Goal: Find contact information

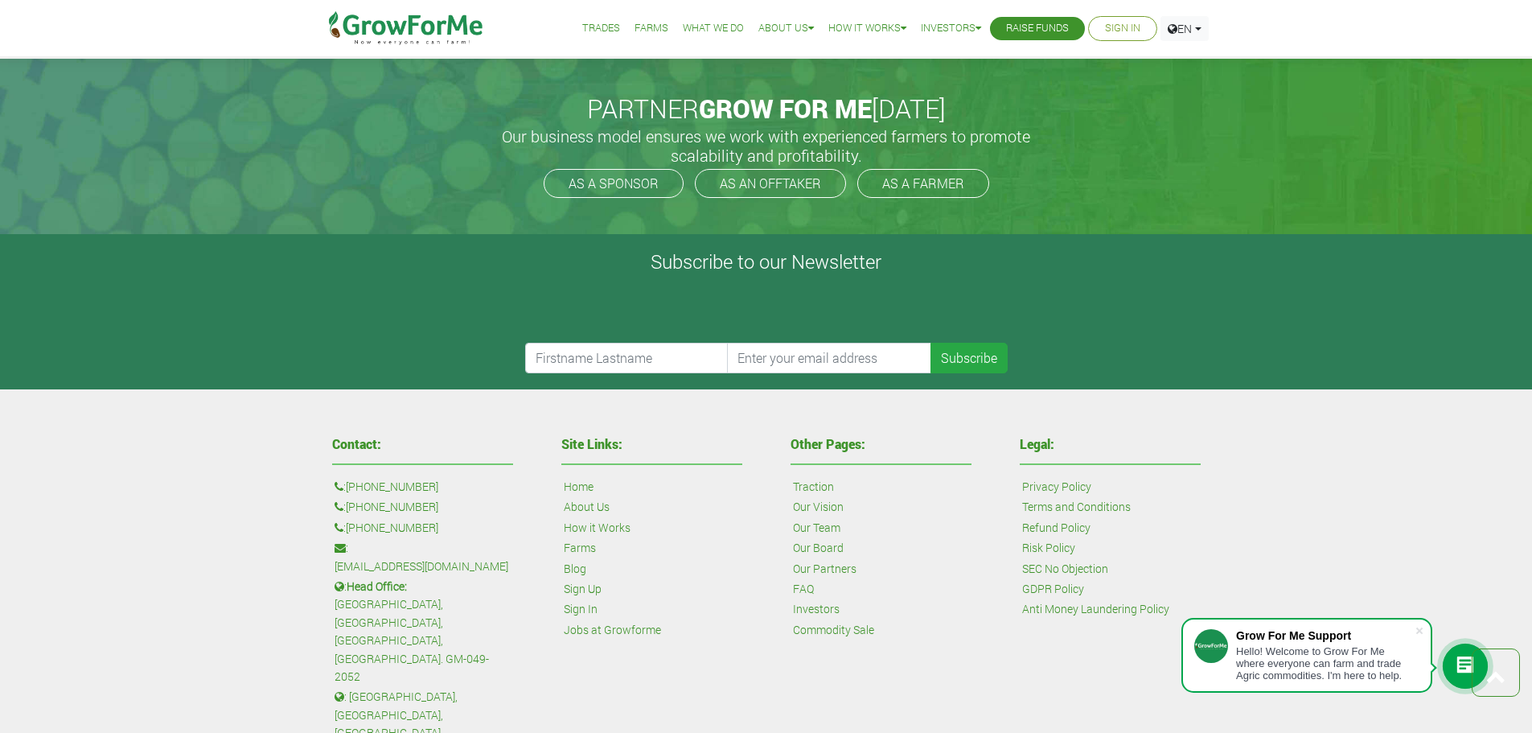
scroll to position [3847, 0]
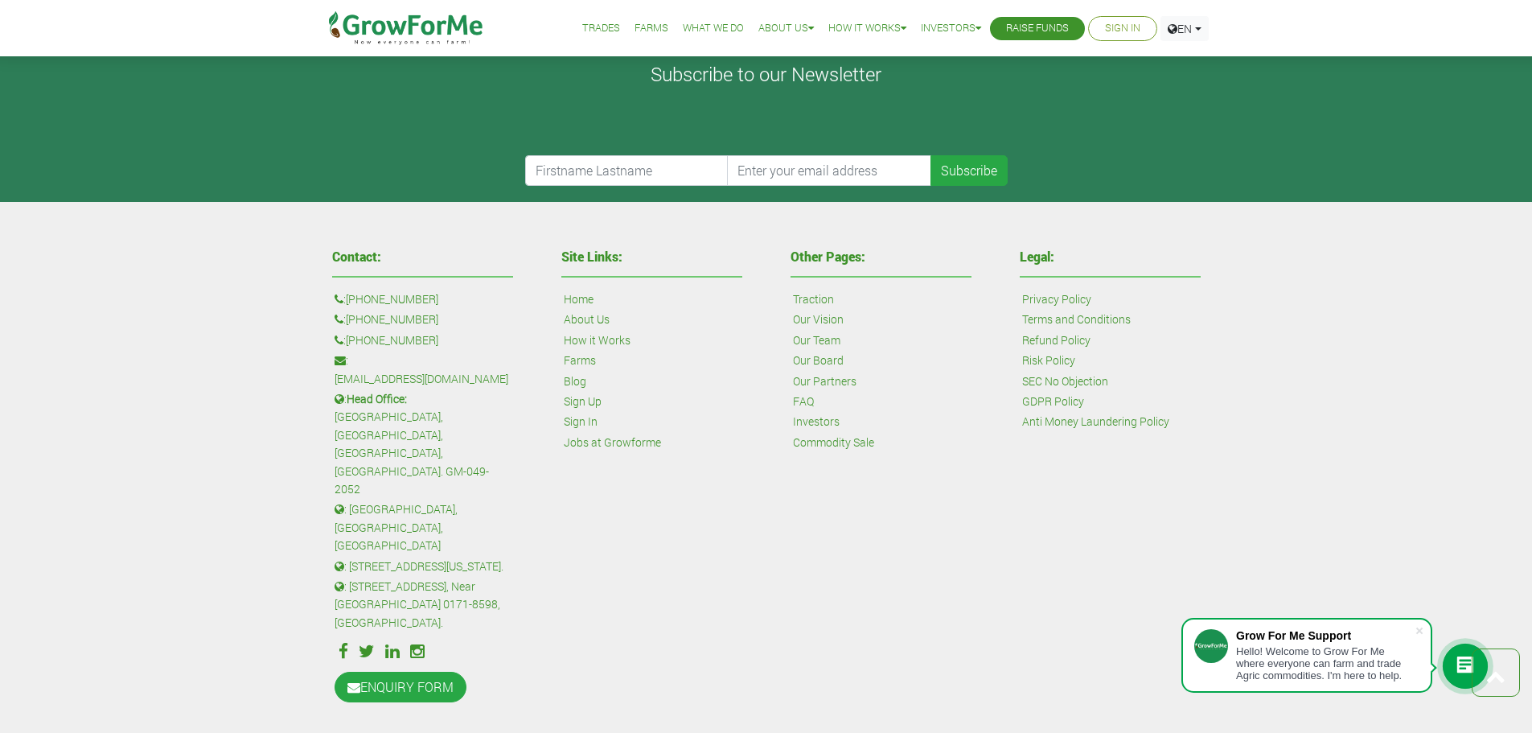
drag, startPoint x: 450, startPoint y: 340, endPoint x: 359, endPoint y: 342, distance: 90.9
click at [359, 342] on p ": [PHONE_NUMBER]" at bounding box center [423, 340] width 176 height 18
copy link "233 24 243 6884"
drag, startPoint x: 473, startPoint y: 360, endPoint x: 355, endPoint y: 368, distance: 118.4
click at [355, 368] on p ": [EMAIL_ADDRESS][DOMAIN_NAME]" at bounding box center [423, 369] width 176 height 36
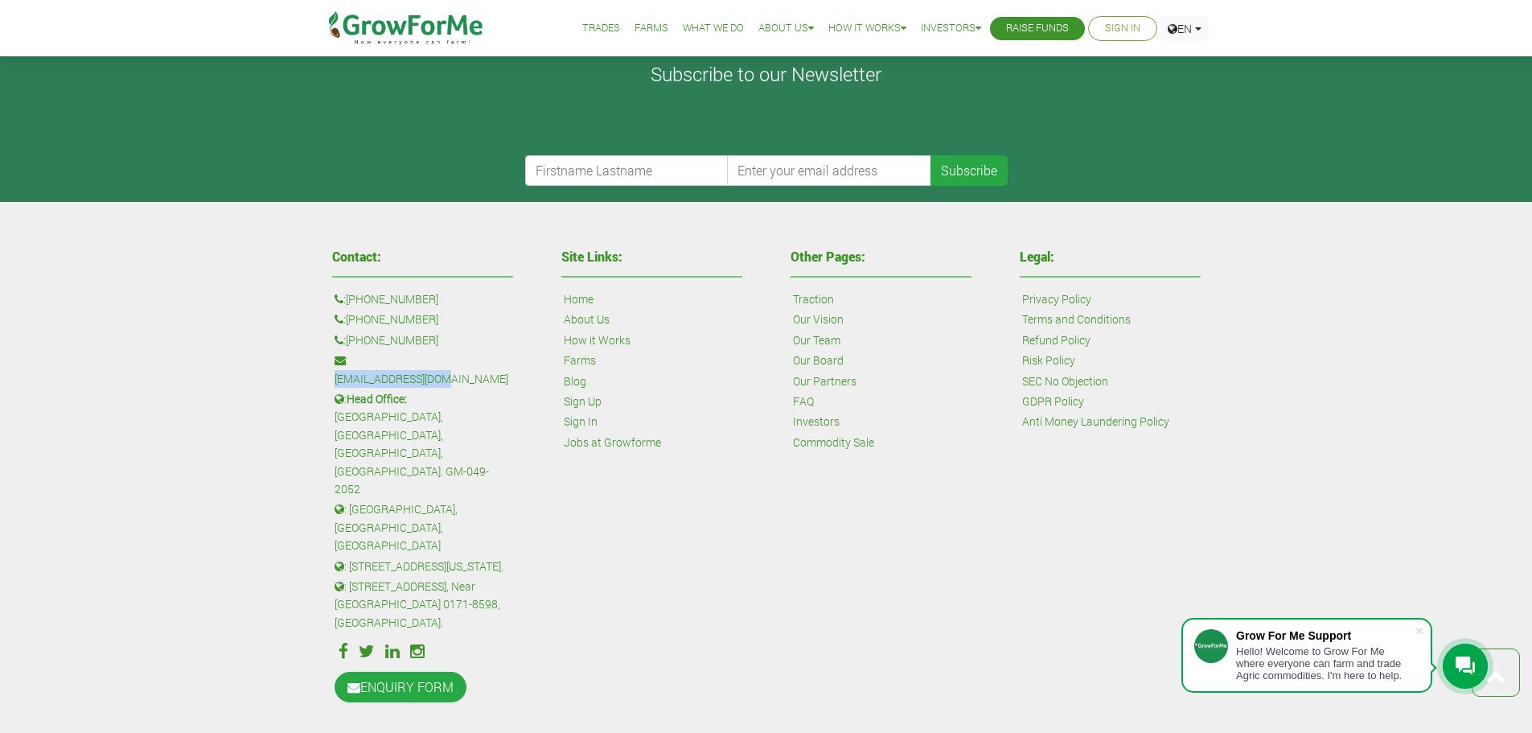
copy link "[EMAIL_ADDRESS][DOMAIN_NAME]"
drag, startPoint x: 414, startPoint y: 382, endPoint x: 483, endPoint y: 405, distance: 72.2
click at [483, 405] on p ": Head Office: [GEOGRAPHIC_DATA], [GEOGRAPHIC_DATA], [GEOGRAPHIC_DATA]. GM-049-…" at bounding box center [423, 444] width 176 height 108
copy p "[GEOGRAPHIC_DATA], [GEOGRAPHIC_DATA], [GEOGRAPHIC_DATA], [GEOGRAPHIC_DATA]."
click at [980, 507] on div "Other Pages: Traction Our Vision Our Team Our Board Our Partners FAQ Investors …" at bounding box center [880, 477] width 229 height 470
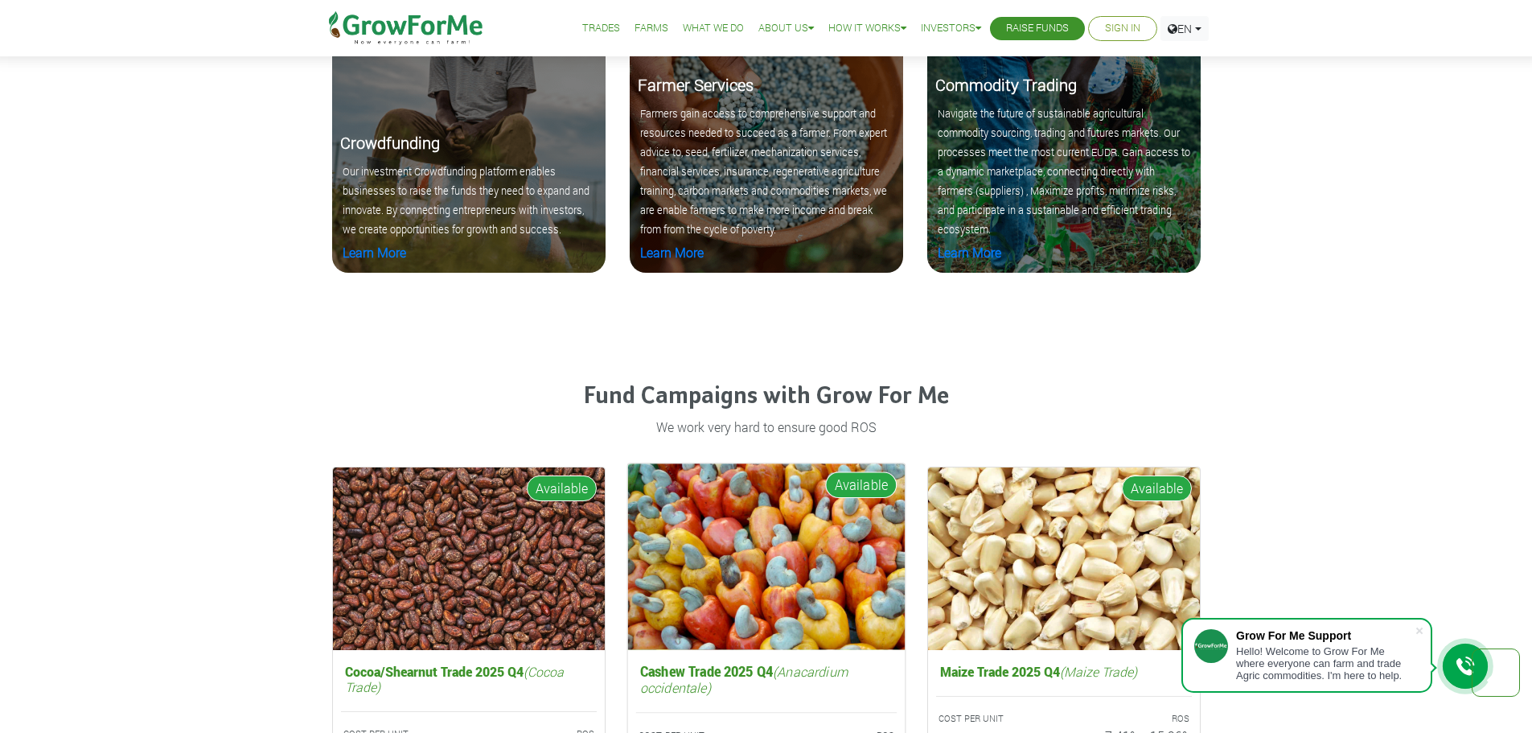
scroll to position [2400, 0]
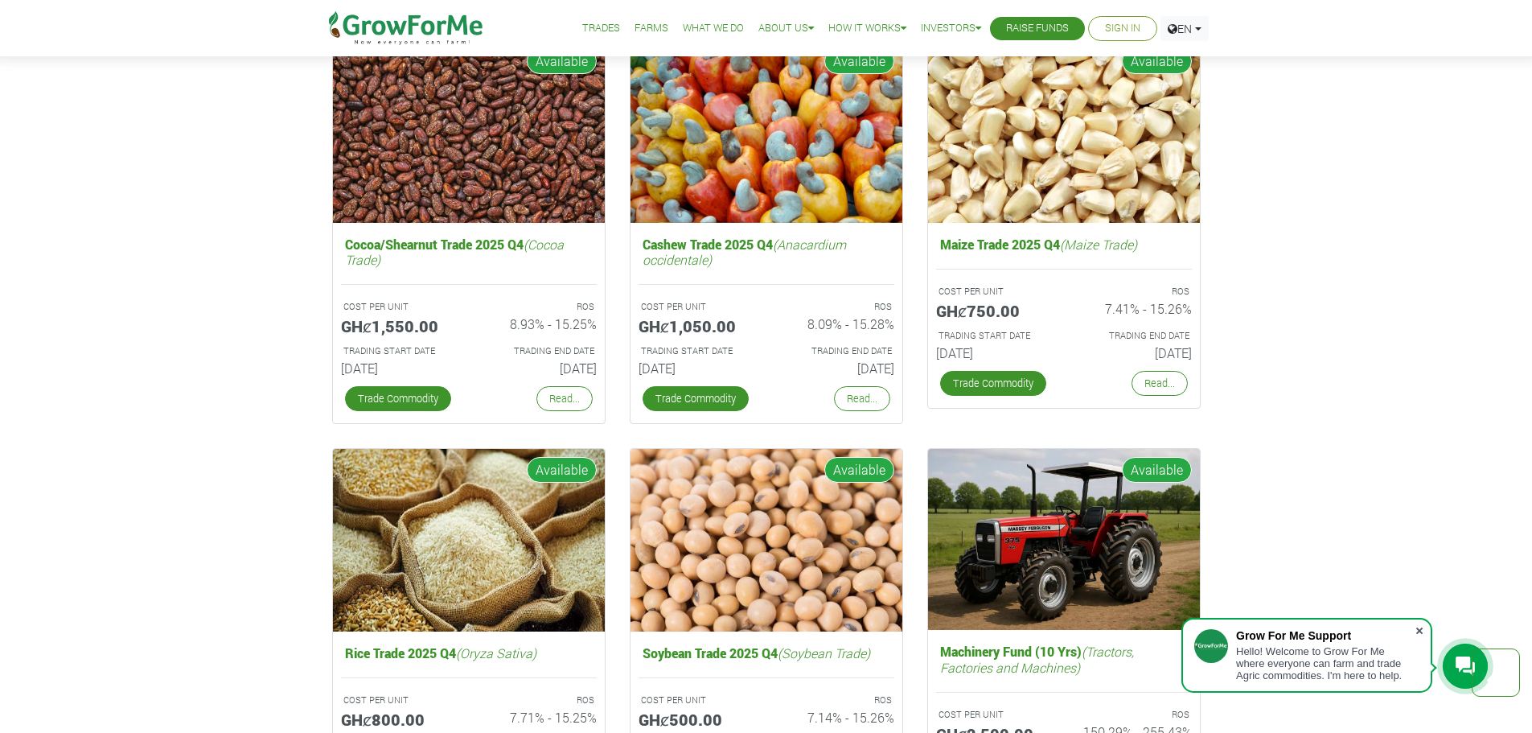
click at [1423, 628] on span at bounding box center [1419, 630] width 16 height 16
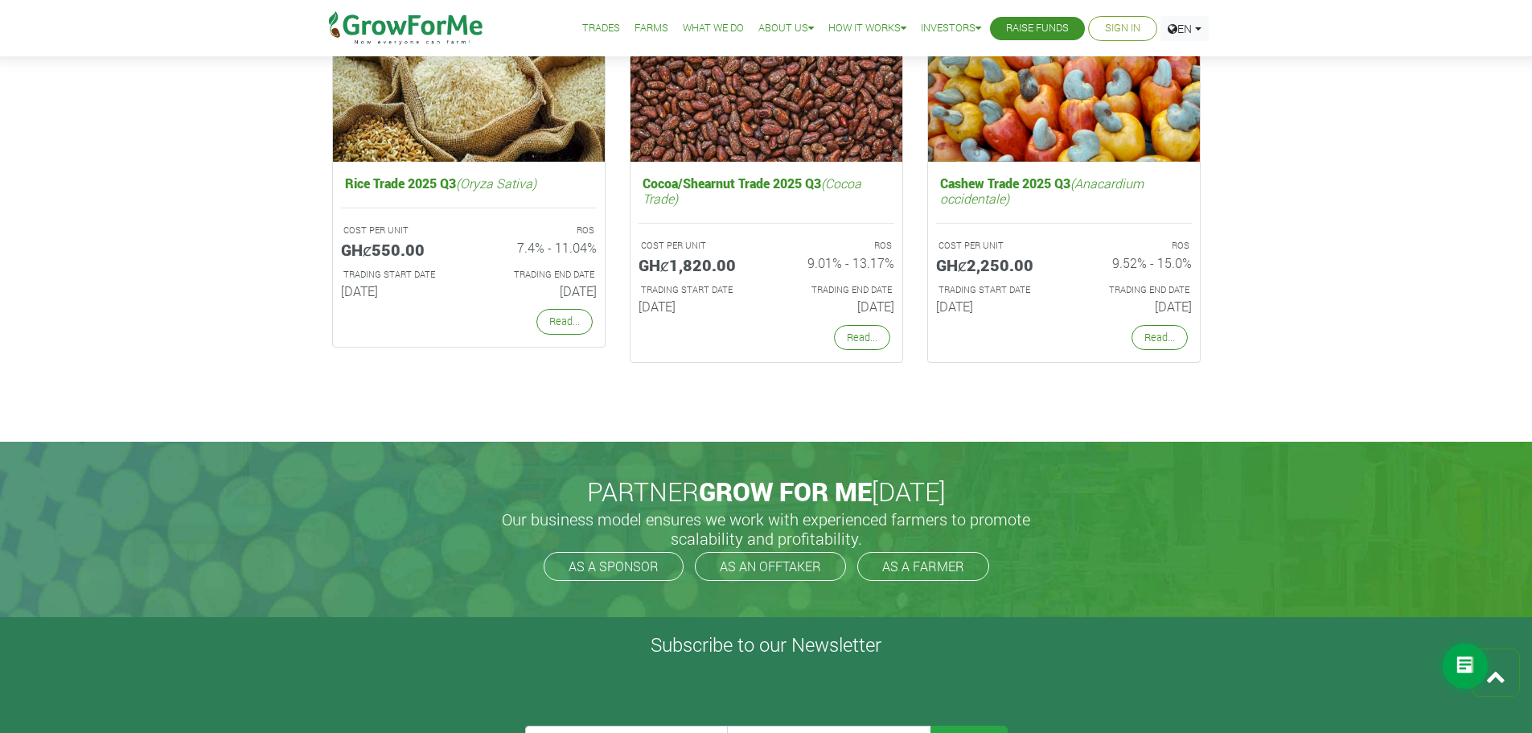
scroll to position [3365, 0]
